Goal: Entertainment & Leisure: Browse casually

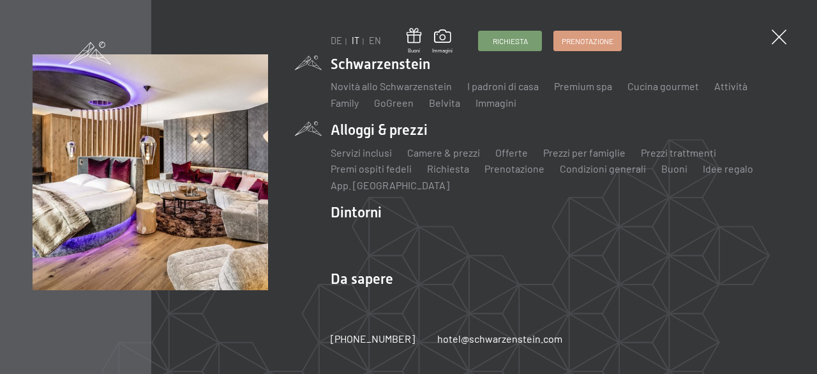
click at [352, 137] on li "Alloggi & prezzi Servizi inclusi Camere & prezzi Lista Offerte Lista Prezzi per…" at bounding box center [558, 156] width 454 height 72
click at [351, 152] on link "Servizi inclusi" at bounding box center [361, 152] width 61 height 12
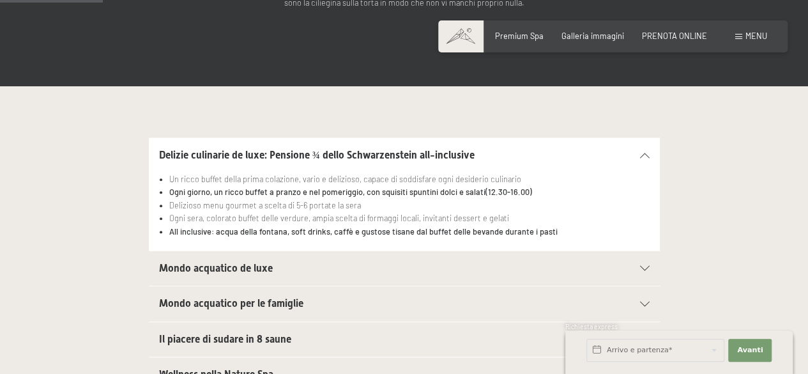
scroll to position [255, 0]
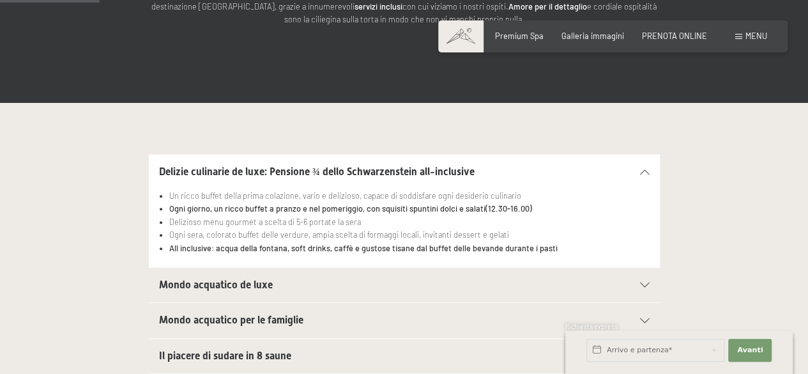
click at [259, 298] on div "Mondo acquatico de luxe" at bounding box center [404, 285] width 490 height 34
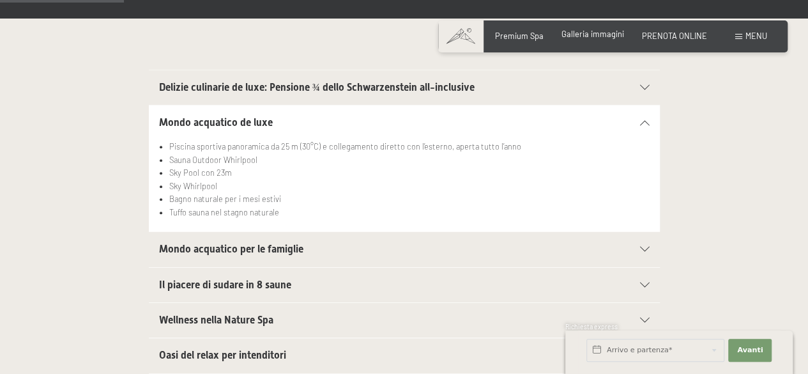
scroll to position [319, 0]
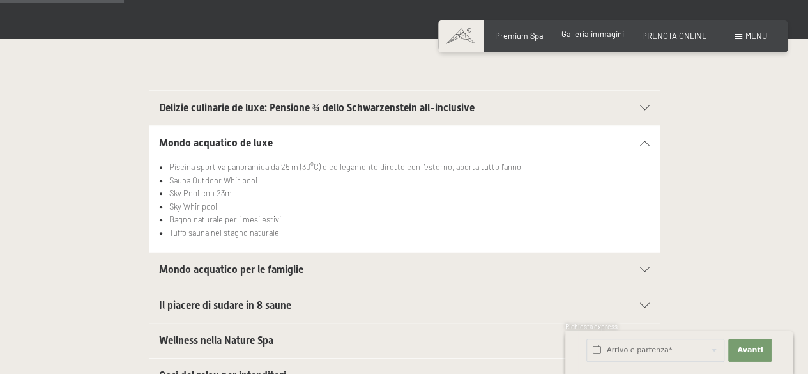
click at [585, 34] on span "Galleria immagini" at bounding box center [592, 34] width 63 height 10
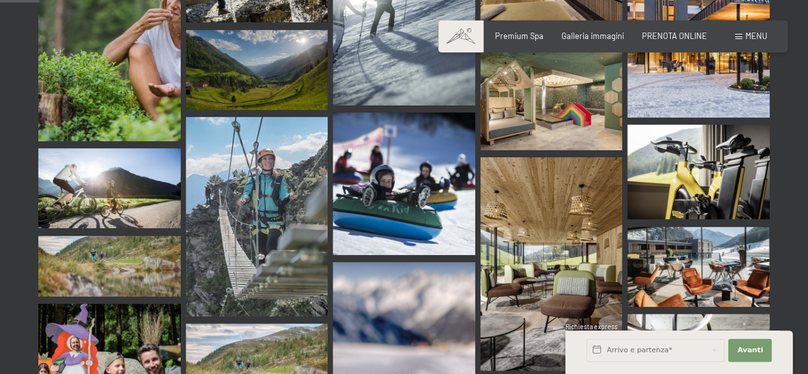
scroll to position [575, 0]
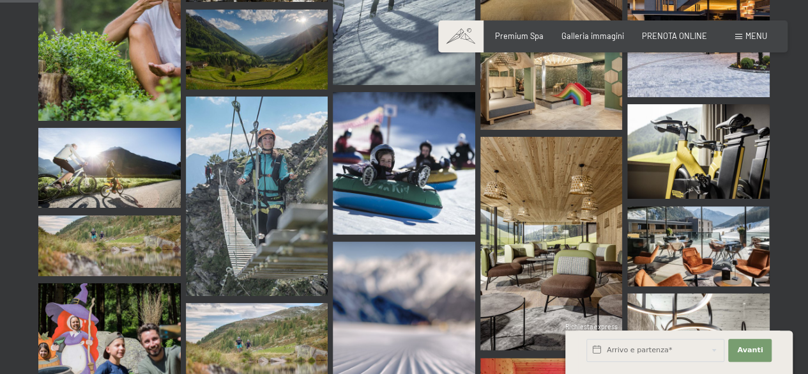
click at [544, 232] on img at bounding box center [551, 243] width 142 height 213
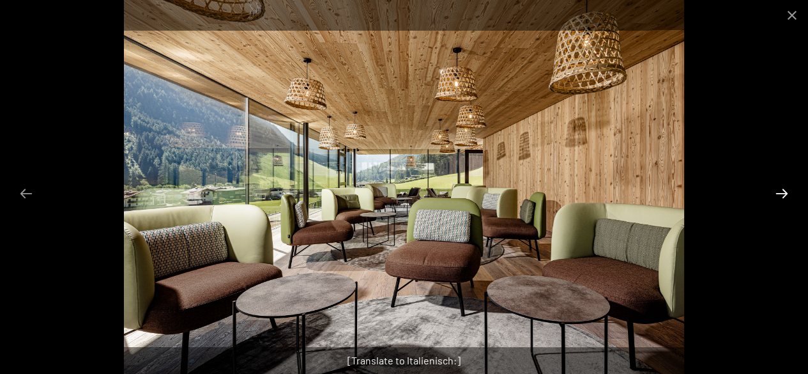
click at [786, 191] on button "Next slide" at bounding box center [781, 193] width 27 height 25
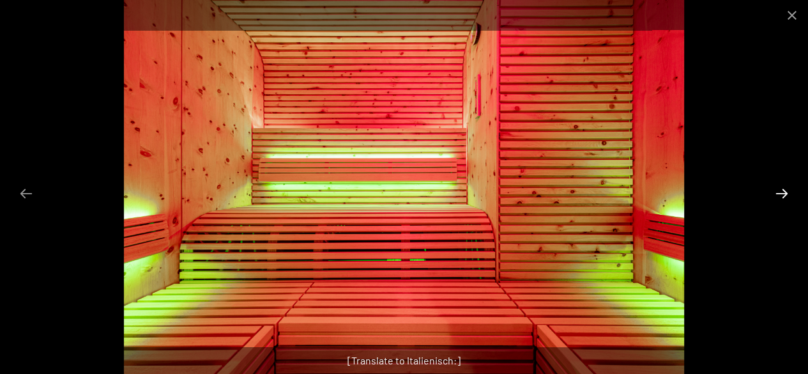
click at [786, 191] on button "Next slide" at bounding box center [781, 193] width 27 height 25
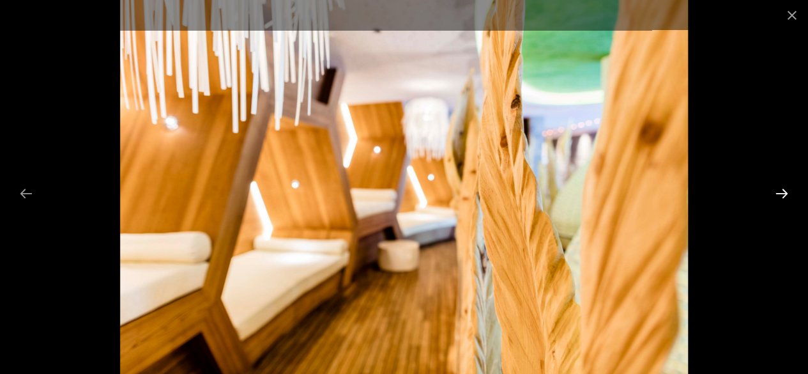
click at [786, 191] on button "Next slide" at bounding box center [781, 193] width 27 height 25
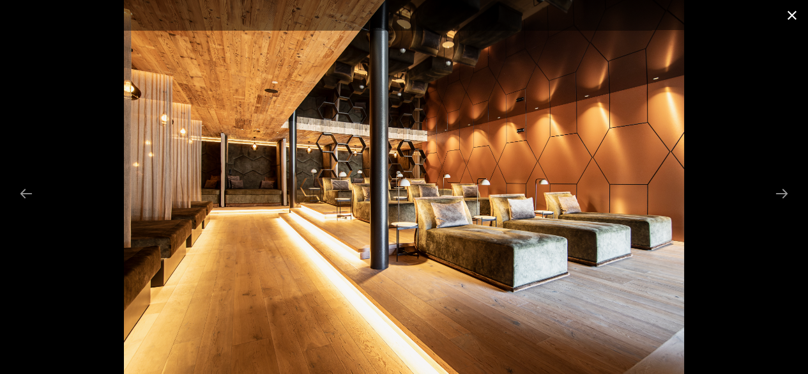
click at [789, 16] on button "Close gallery" at bounding box center [792, 15] width 32 height 30
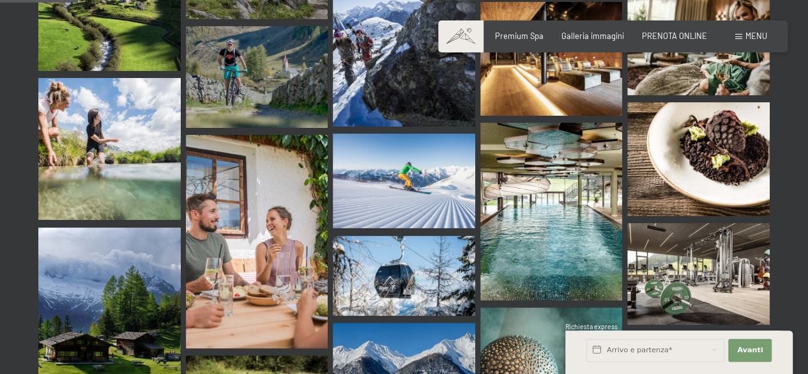
scroll to position [1149, 0]
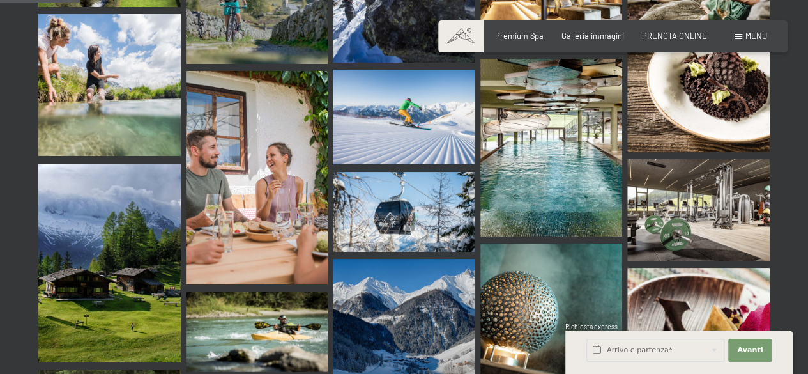
click at [508, 128] on img at bounding box center [551, 147] width 142 height 177
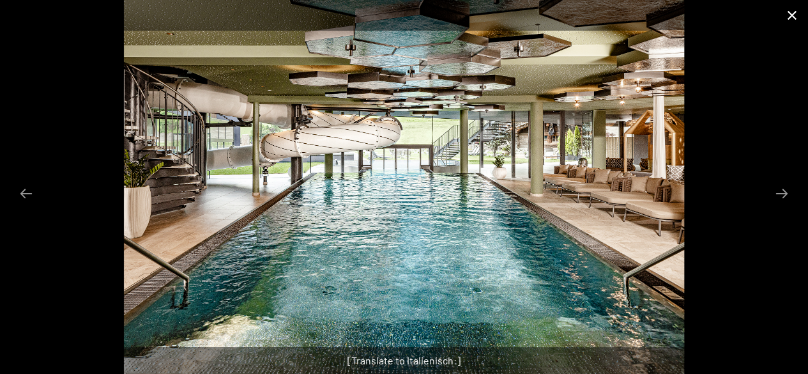
click at [789, 17] on button "Close gallery" at bounding box center [792, 15] width 32 height 30
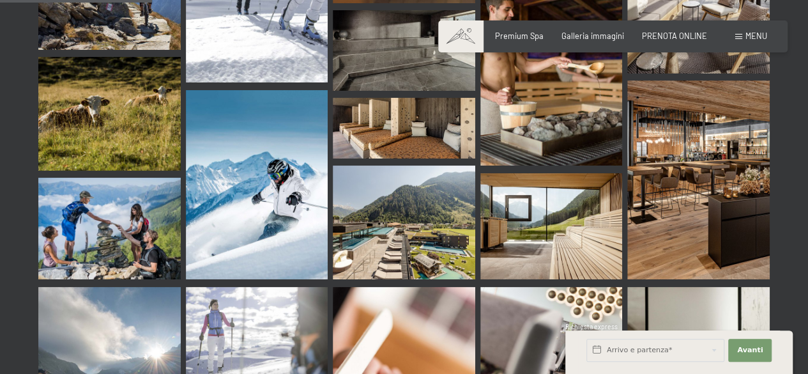
scroll to position [2171, 0]
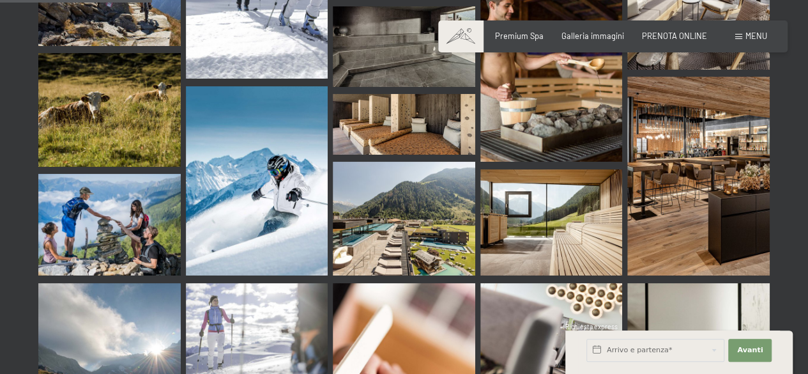
click at [525, 179] on img at bounding box center [551, 222] width 142 height 107
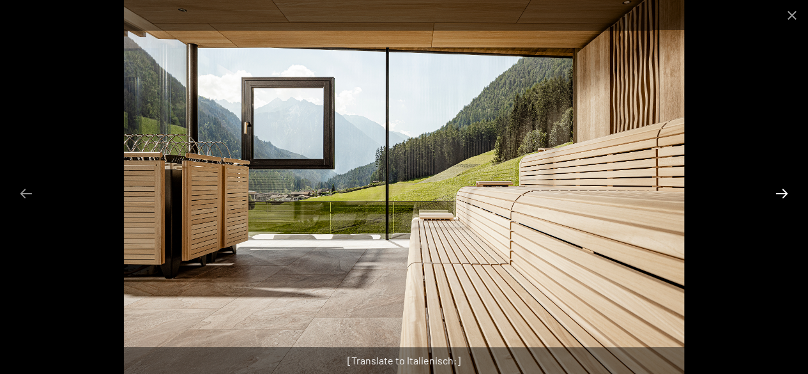
click at [780, 191] on button "Next slide" at bounding box center [781, 193] width 27 height 25
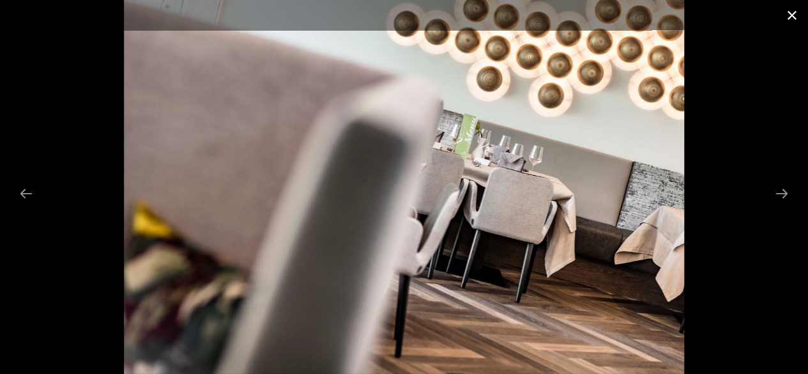
click at [795, 11] on button "Close gallery" at bounding box center [792, 15] width 32 height 30
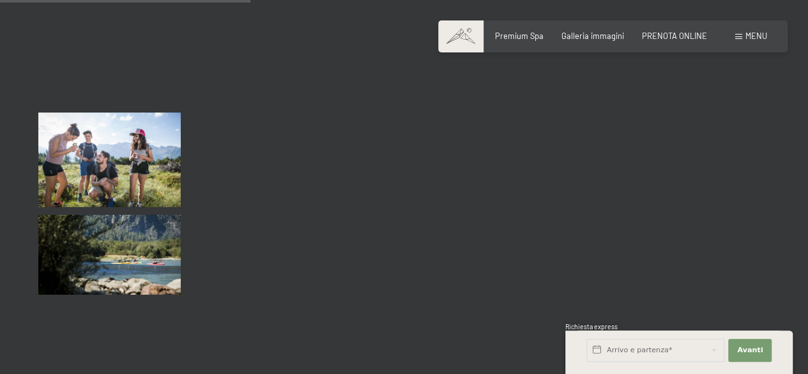
scroll to position [3575, 0]
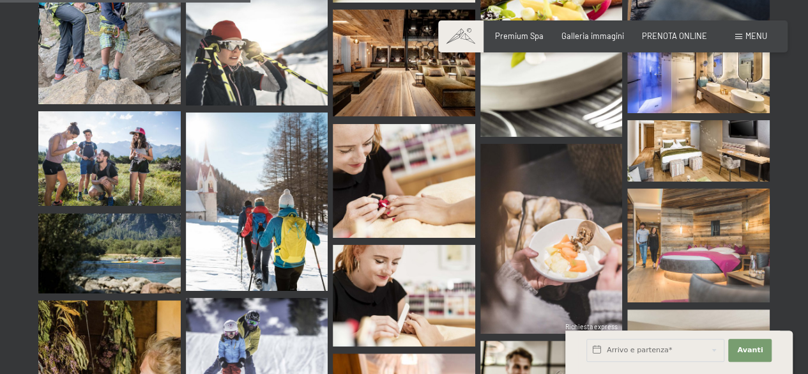
click at [698, 120] on img at bounding box center [698, 150] width 142 height 61
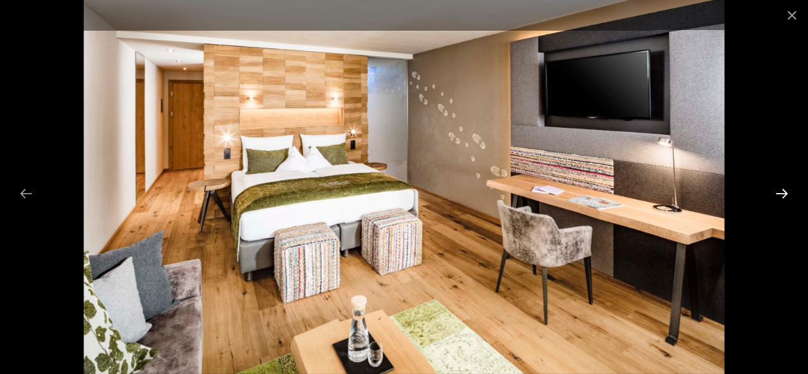
click at [784, 192] on button "Next slide" at bounding box center [781, 193] width 27 height 25
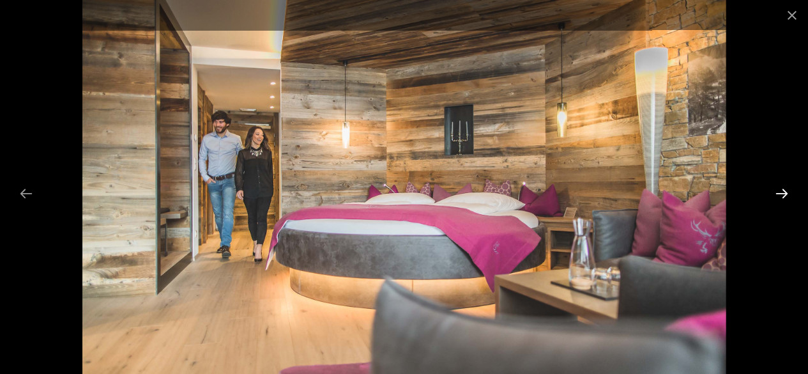
click at [784, 192] on button "Next slide" at bounding box center [781, 193] width 27 height 25
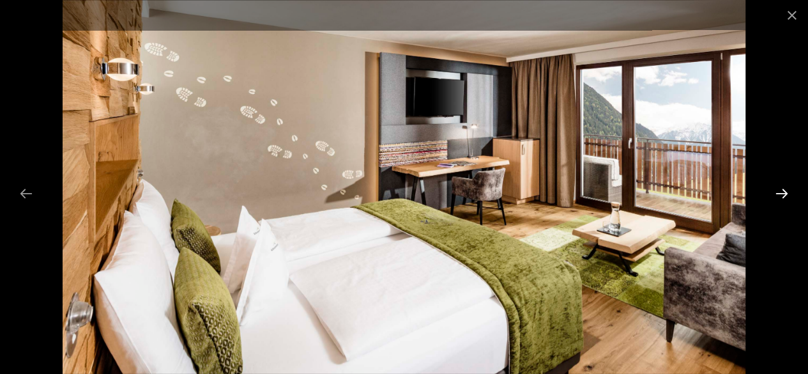
click at [777, 190] on button "Next slide" at bounding box center [781, 193] width 27 height 25
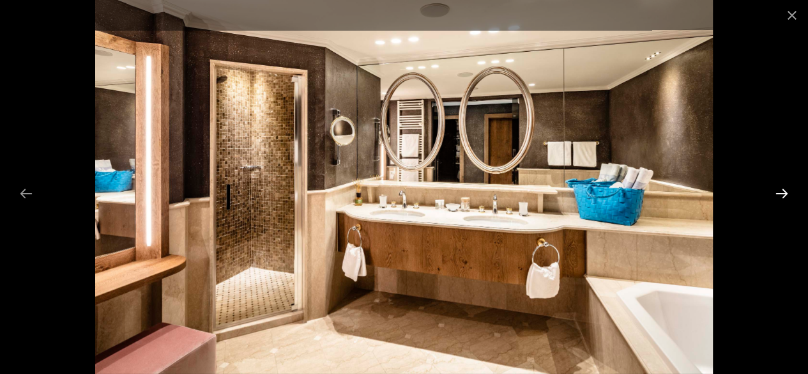
click at [782, 186] on button "Next slide" at bounding box center [781, 193] width 27 height 25
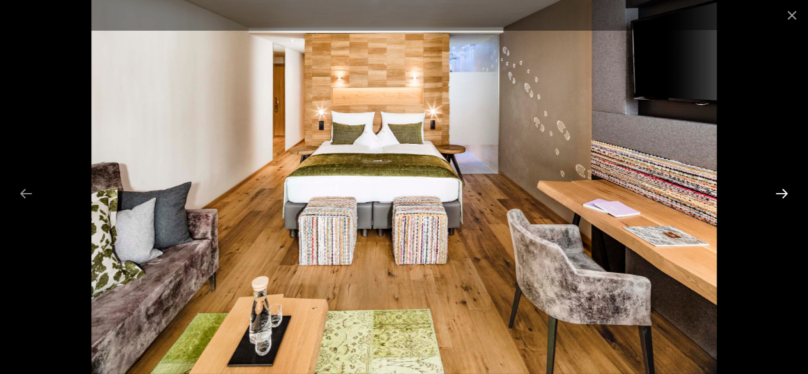
click at [782, 186] on button "Next slide" at bounding box center [781, 193] width 27 height 25
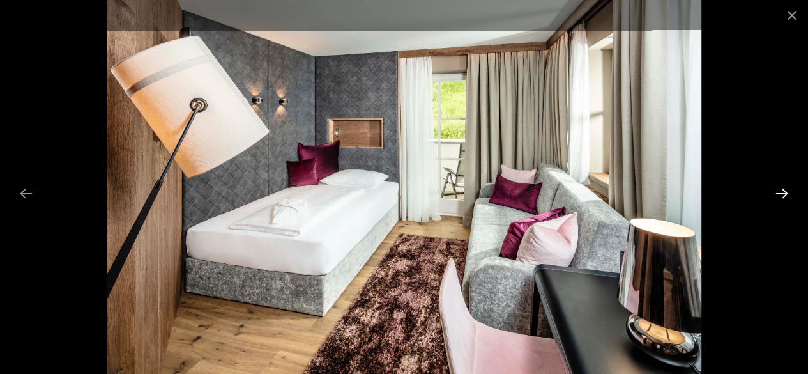
click at [782, 186] on button "Next slide" at bounding box center [781, 193] width 27 height 25
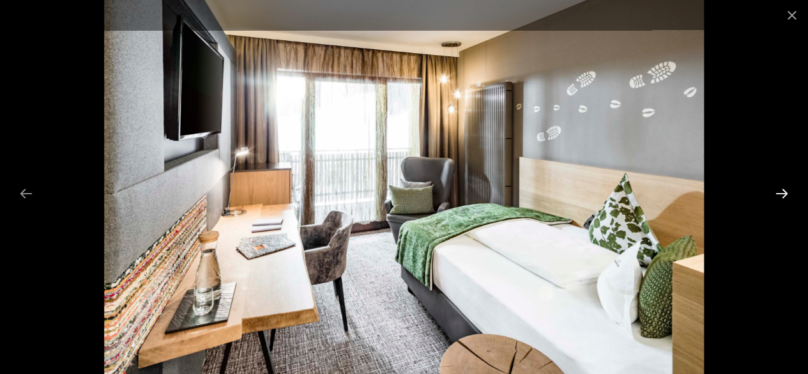
click at [782, 186] on button "Next slide" at bounding box center [781, 193] width 27 height 25
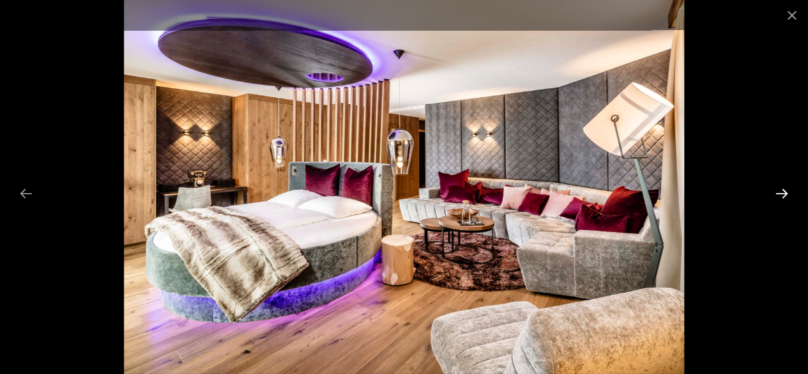
click at [782, 186] on button "Next slide" at bounding box center [781, 193] width 27 height 25
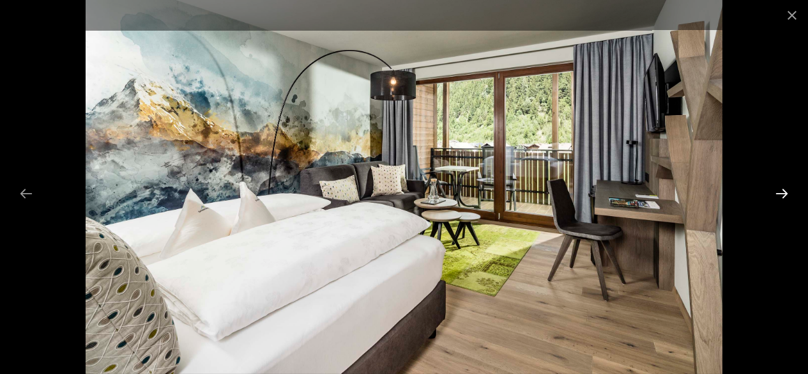
click at [782, 186] on button "Next slide" at bounding box center [781, 193] width 27 height 25
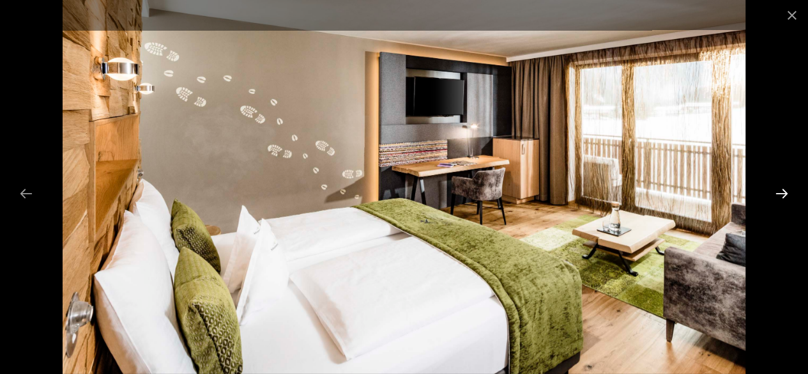
click at [782, 186] on button "Next slide" at bounding box center [781, 193] width 27 height 25
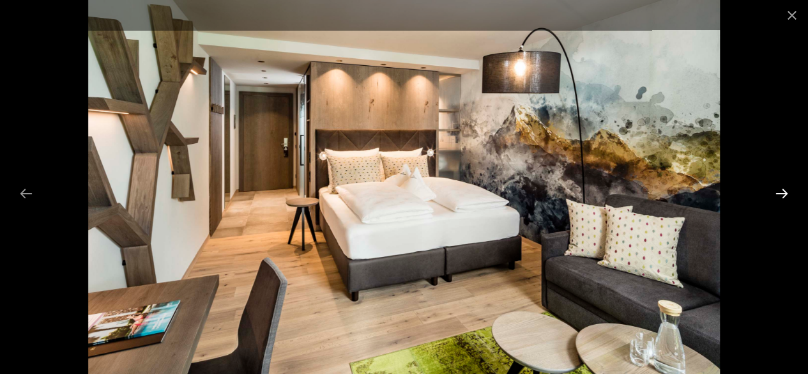
click at [781, 188] on button "Next slide" at bounding box center [781, 193] width 27 height 25
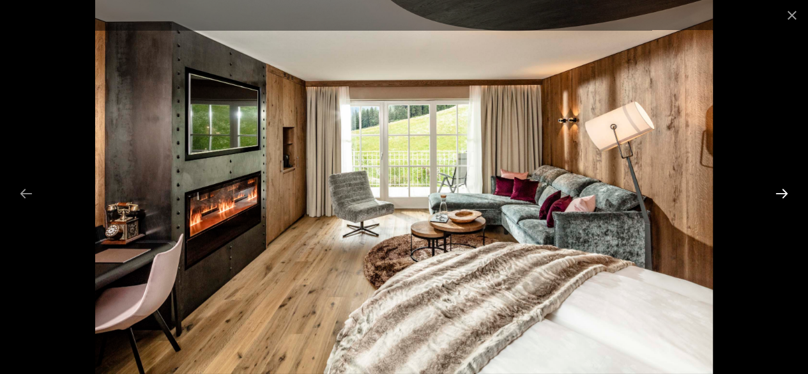
click at [781, 188] on button "Next slide" at bounding box center [781, 193] width 27 height 25
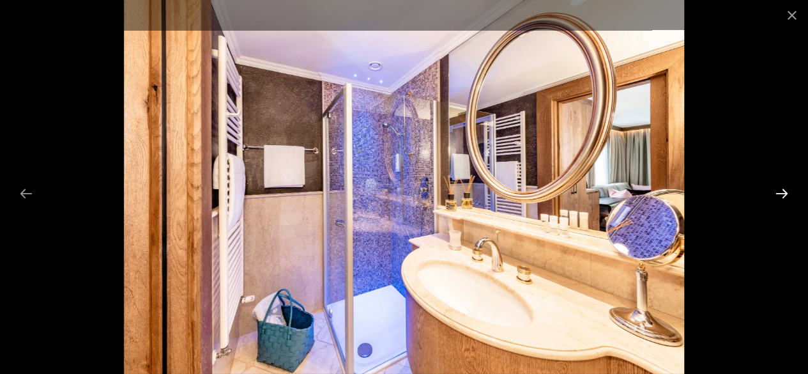
click at [781, 188] on button "Next slide" at bounding box center [781, 193] width 27 height 25
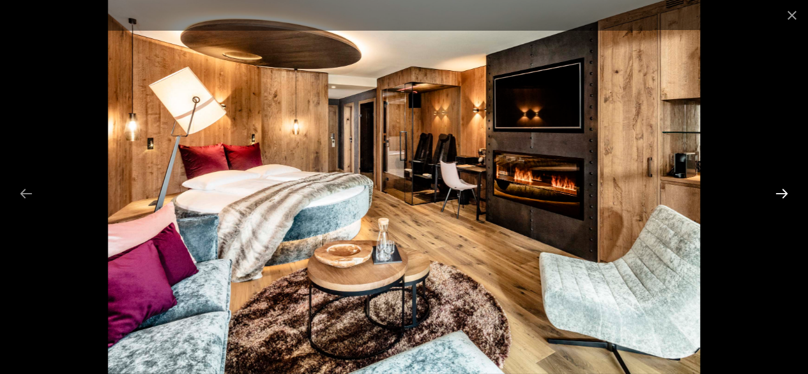
click at [779, 192] on button "Next slide" at bounding box center [781, 193] width 27 height 25
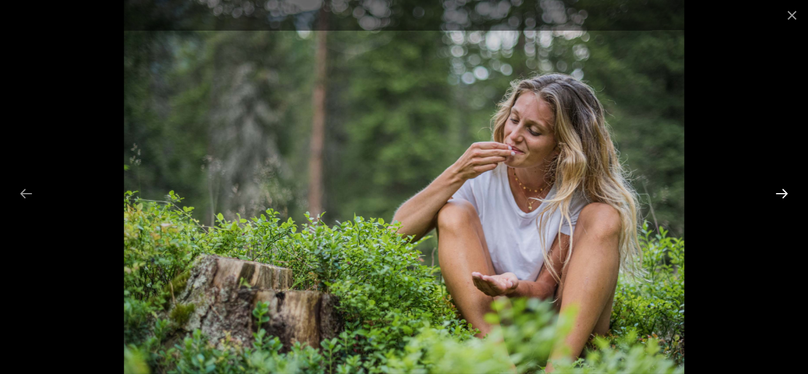
click at [779, 192] on button "Next slide" at bounding box center [781, 193] width 27 height 25
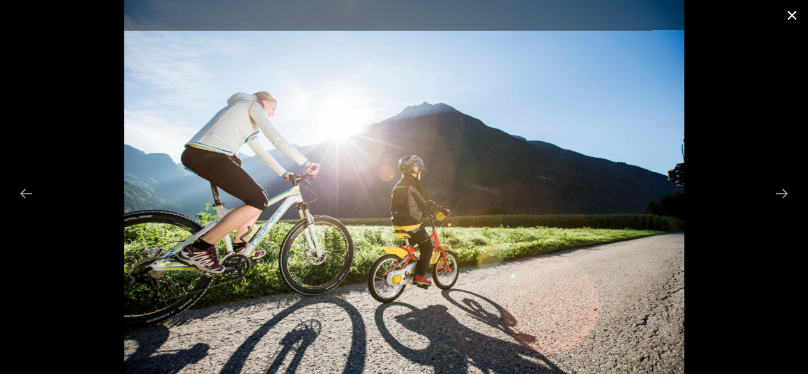
click at [796, 15] on button "Close gallery" at bounding box center [792, 15] width 32 height 30
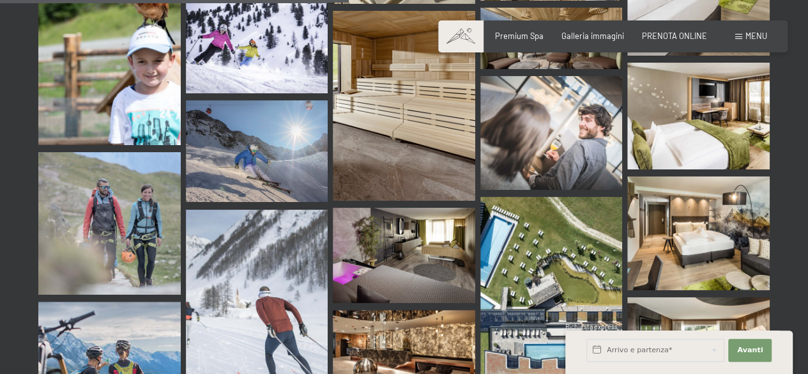
scroll to position [4980, 0]
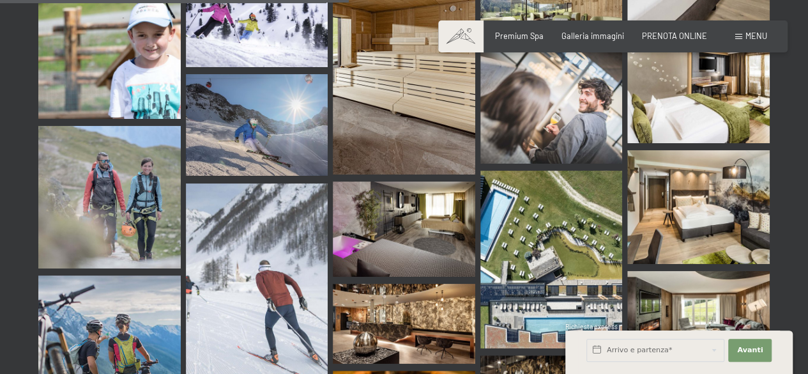
click at [517, 185] on img at bounding box center [551, 258] width 142 height 177
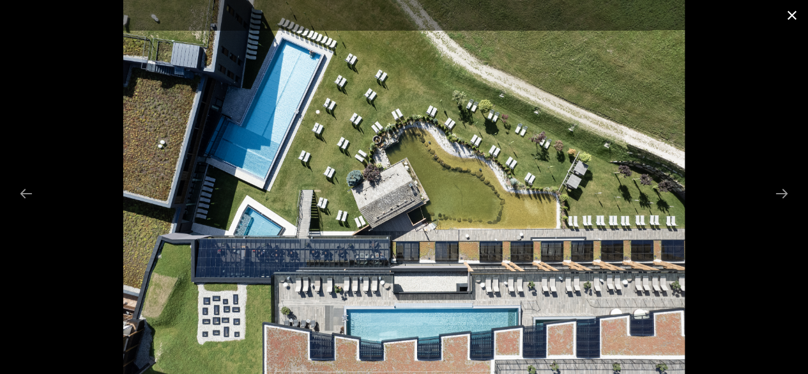
click at [784, 12] on button "Close gallery" at bounding box center [792, 15] width 32 height 30
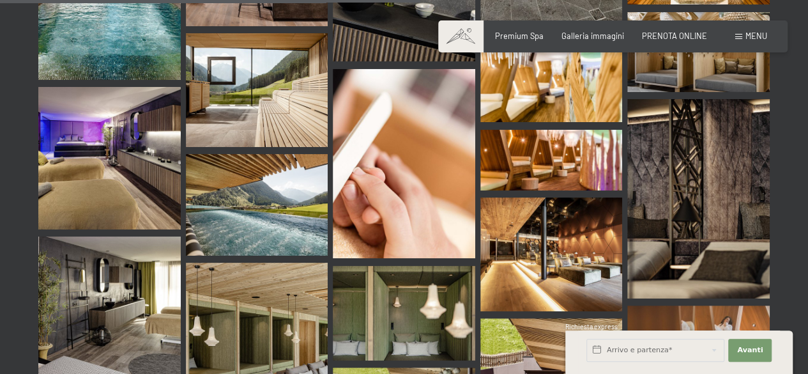
scroll to position [6002, 0]
